Goal: Task Accomplishment & Management: Use online tool/utility

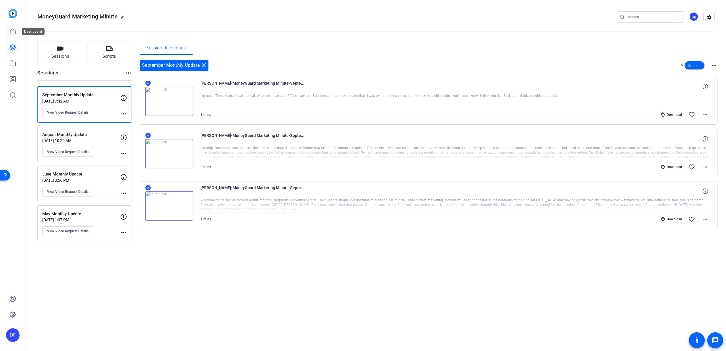
click at [12, 35] on icon at bounding box center [12, 31] width 7 height 7
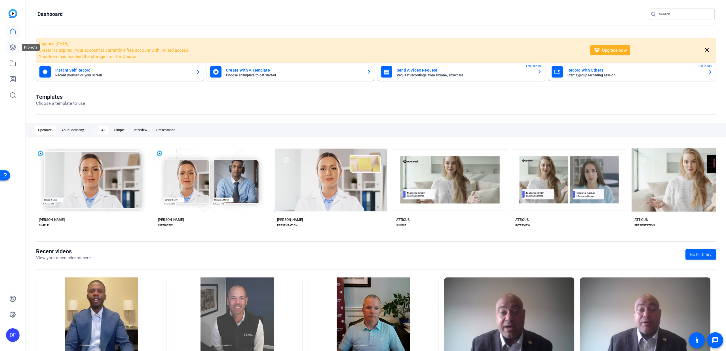
click at [13, 49] on icon at bounding box center [12, 47] width 7 height 7
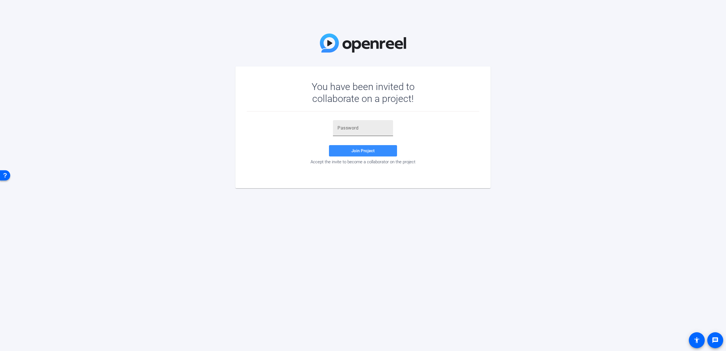
click at [362, 130] on input "text" at bounding box center [362, 127] width 51 height 7
paste input "Yof%-I"
type input "Yof%-I"
click at [354, 151] on span "Join Project" at bounding box center [362, 150] width 23 height 5
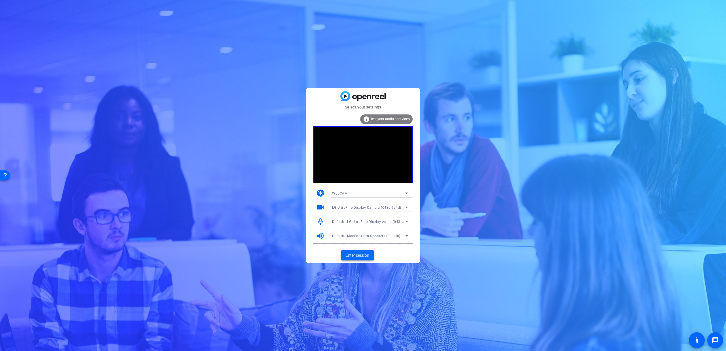
click at [364, 256] on span "Enter session" at bounding box center [358, 255] width 24 height 6
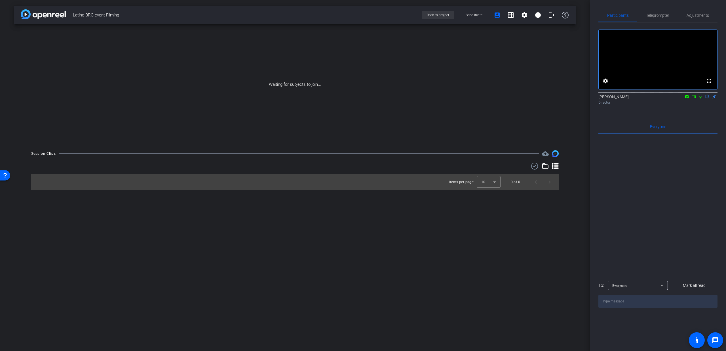
click at [439, 15] on span "Back to project" at bounding box center [438, 15] width 22 height 4
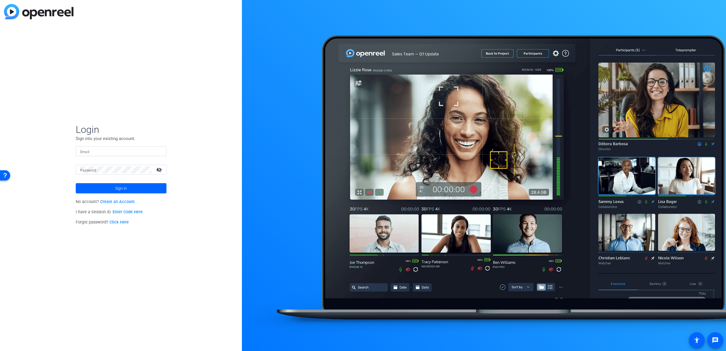
type input "[EMAIL_ADDRESS][PERSON_NAME][DOMAIN_NAME]"
click at [133, 184] on span at bounding box center [121, 188] width 91 height 14
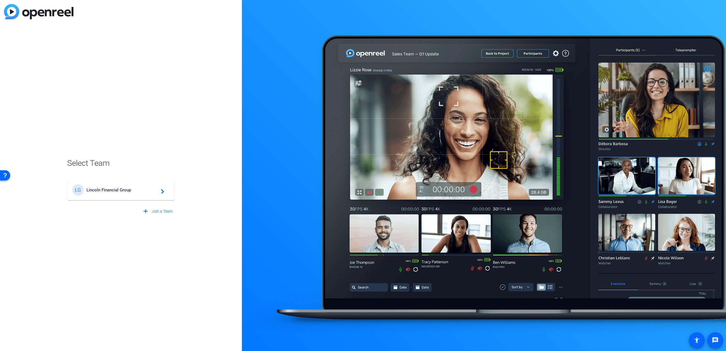
click at [81, 185] on div "LG" at bounding box center [77, 189] width 11 height 11
